Goal: Information Seeking & Learning: Find specific fact

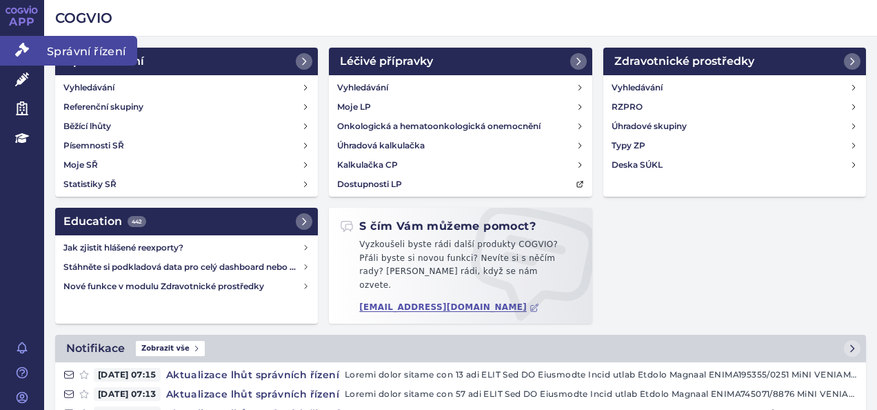
click at [22, 50] on icon at bounding box center [22, 50] width 14 height 14
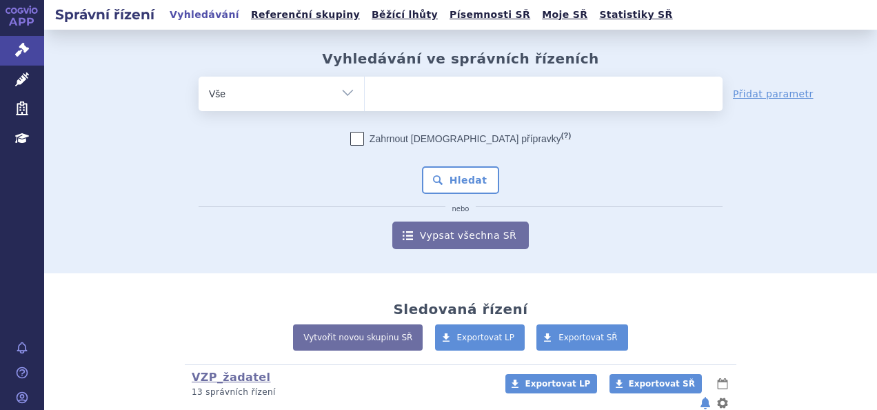
click at [397, 99] on ul at bounding box center [544, 91] width 358 height 29
click at [365, 99] on select at bounding box center [364, 93] width 1 height 34
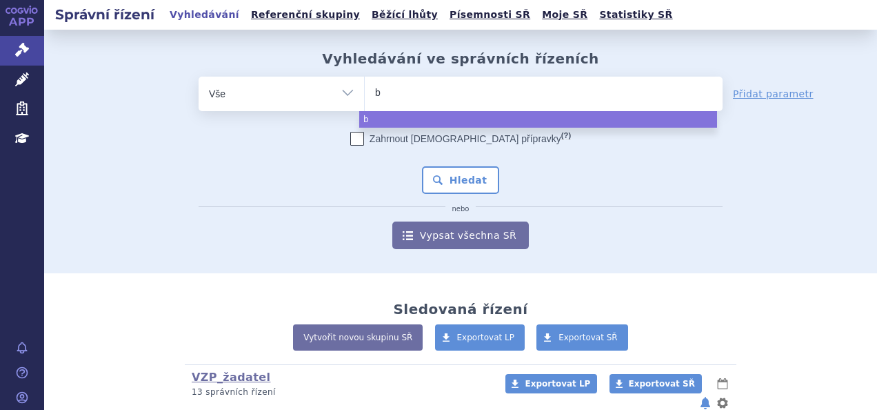
type input "be"
type input "bey"
type input "beyf"
type input "beyfo"
type input "beyfor"
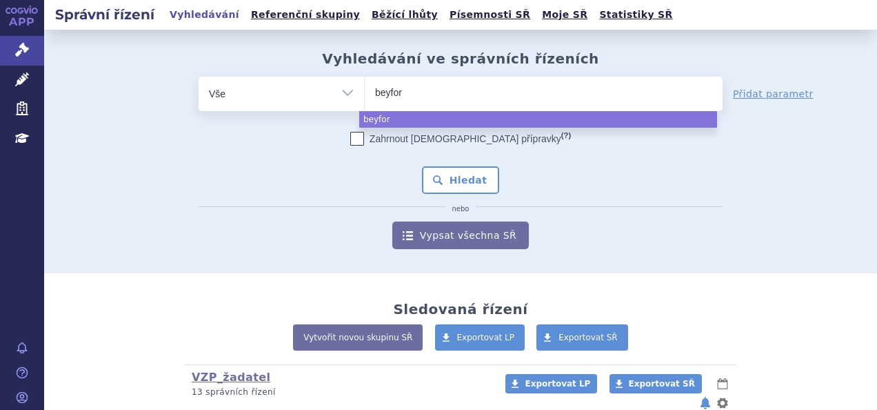
type input "beyfort"
type input "beyfortu"
type input "beyfortus"
select select "beyfortus"
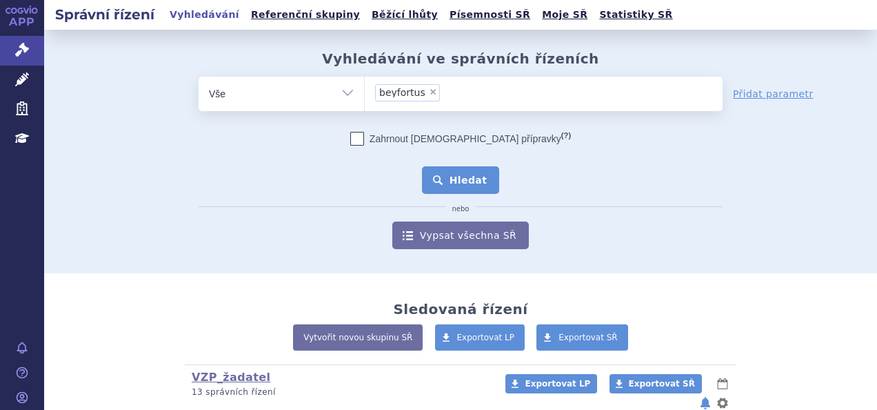
click at [470, 181] on button "Hledat" at bounding box center [461, 180] width 78 height 28
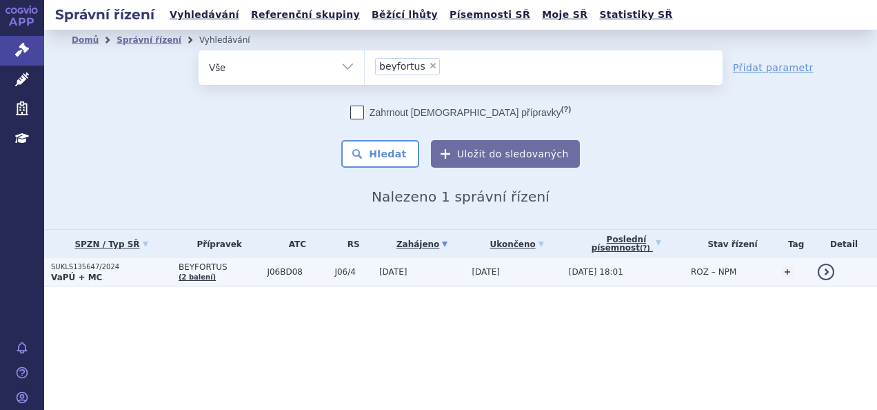
click at [81, 263] on p "SUKLS135647/2024" at bounding box center [111, 267] width 121 height 10
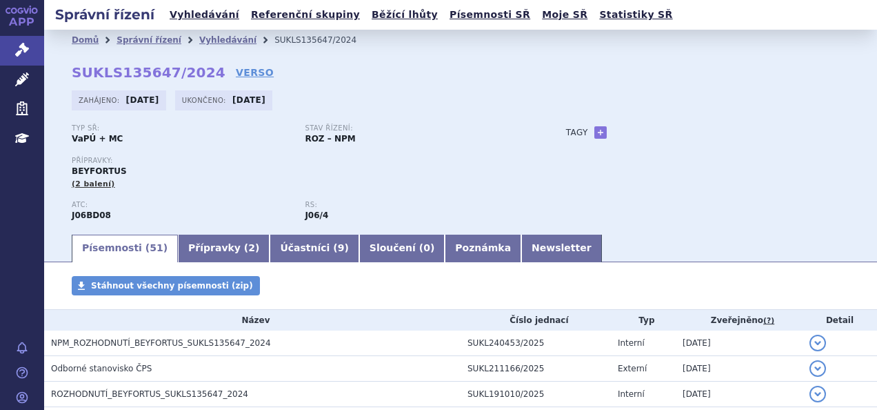
click at [149, 343] on span "NPM_ROZHODNUTÍ_BEYFORTUS_SUKLS135647_2024" at bounding box center [161, 343] width 220 height 10
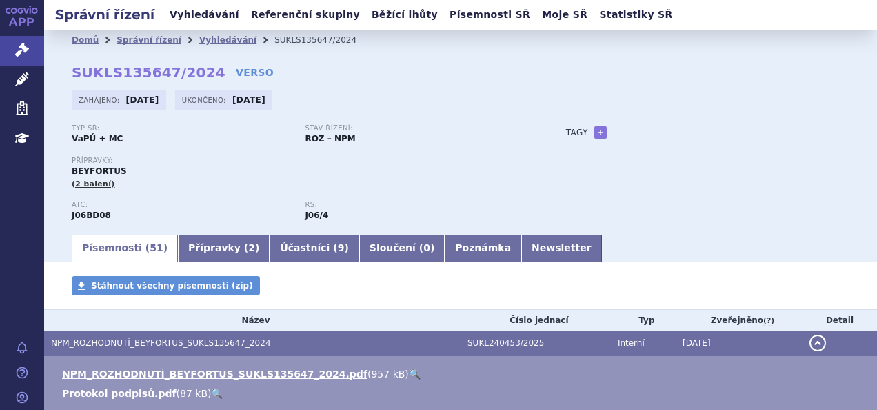
click at [409, 375] on link "🔍" at bounding box center [415, 373] width 12 height 11
